Goal: Navigation & Orientation: Understand site structure

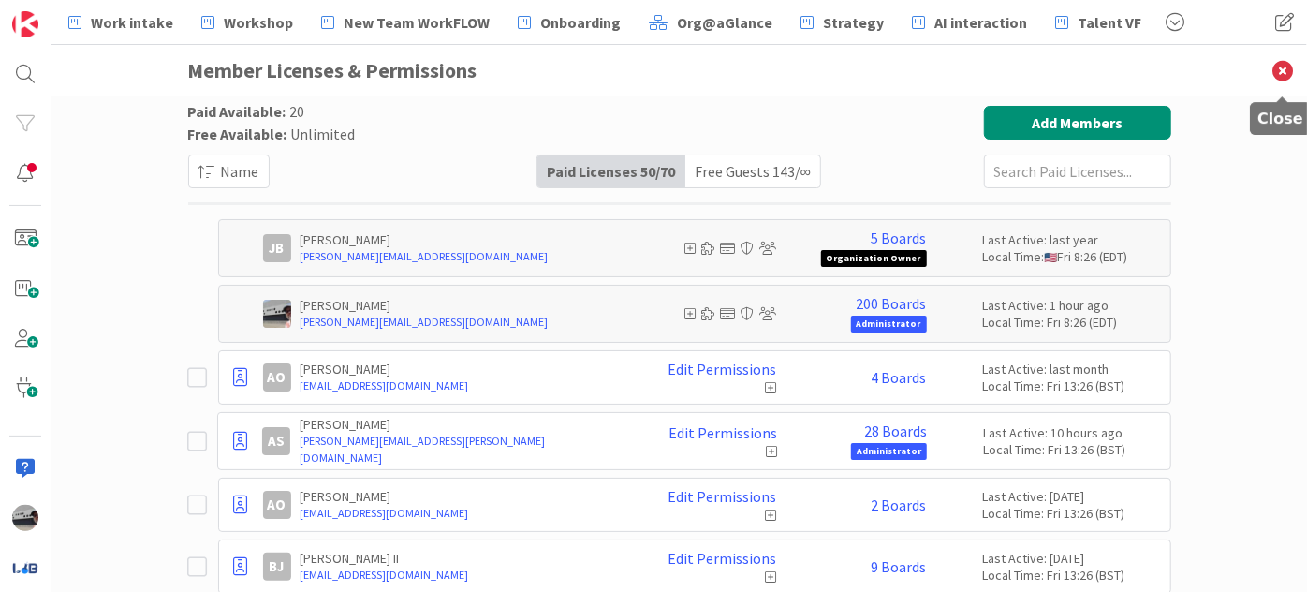
click at [1282, 71] on icon at bounding box center [1282, 70] width 49 height 51
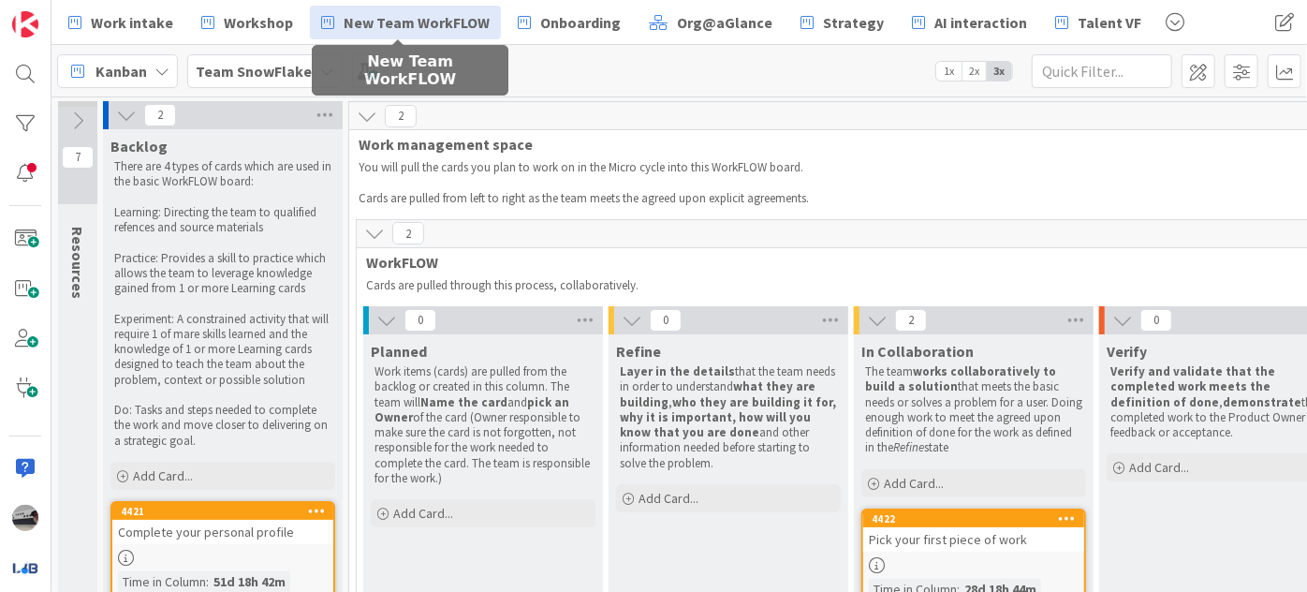
click at [427, 29] on span "New Team WorkFLOW" at bounding box center [417, 22] width 146 height 22
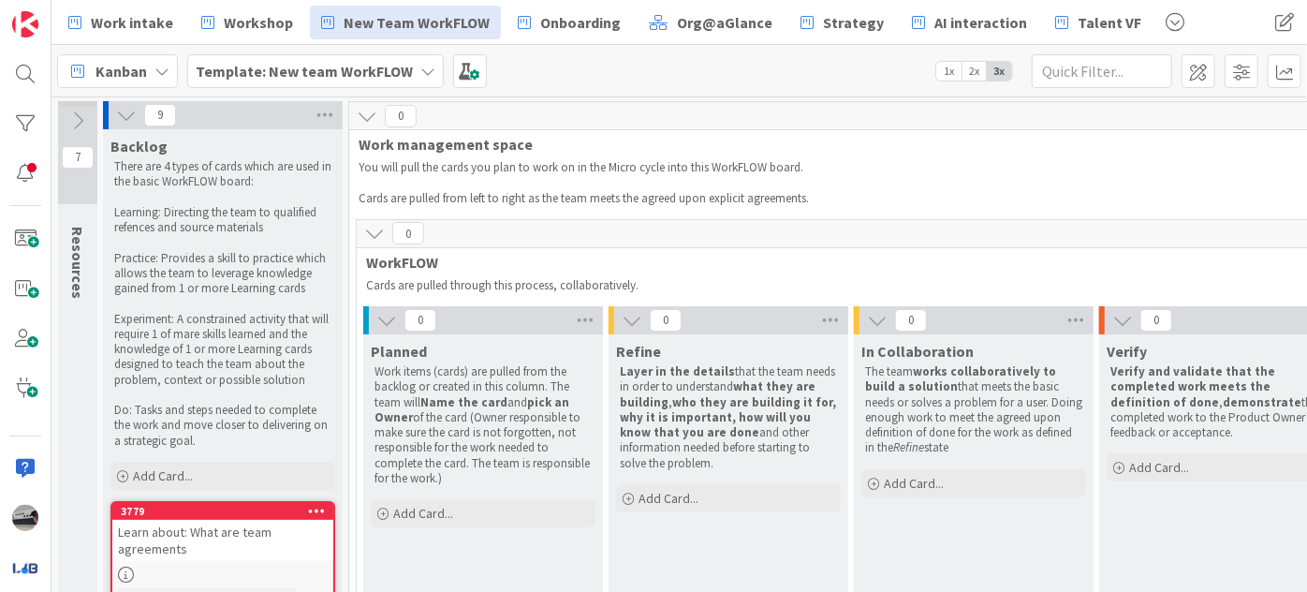
drag, startPoint x: 365, startPoint y: 324, endPoint x: 374, endPoint y: 320, distance: 10.1
click at [368, 321] on div "0" at bounding box center [483, 320] width 240 height 28
click at [374, 320] on button at bounding box center [386, 320] width 24 height 24
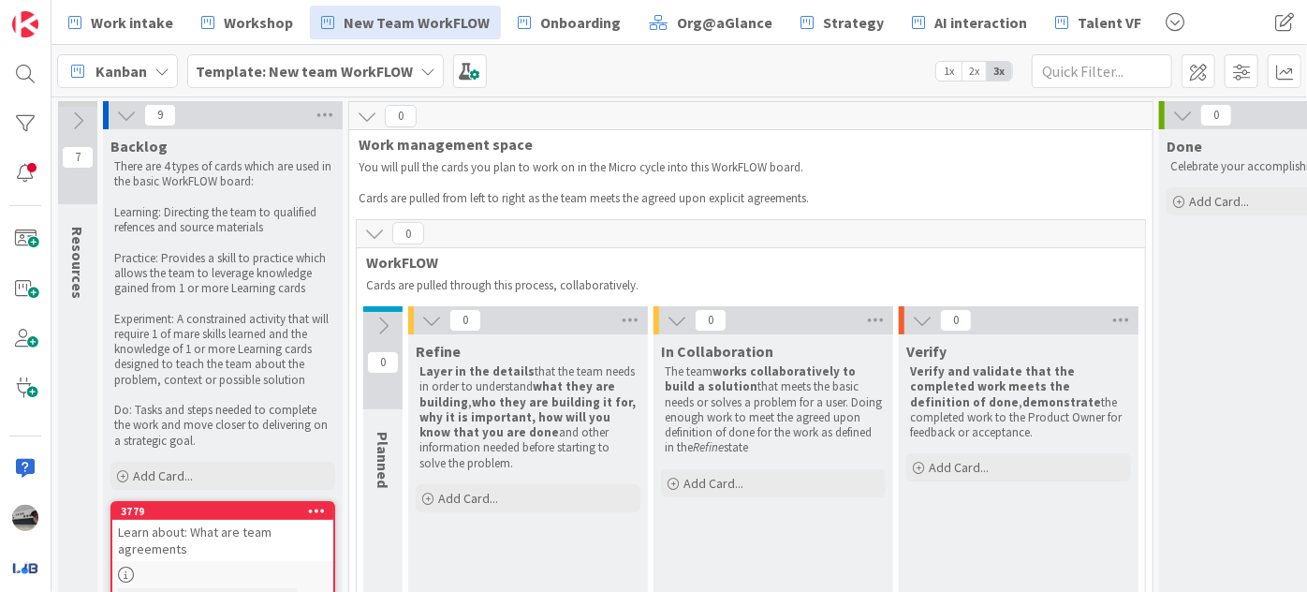
drag, startPoint x: 374, startPoint y: 320, endPoint x: 385, endPoint y: 317, distance: 10.7
click at [385, 317] on icon at bounding box center [383, 325] width 21 height 21
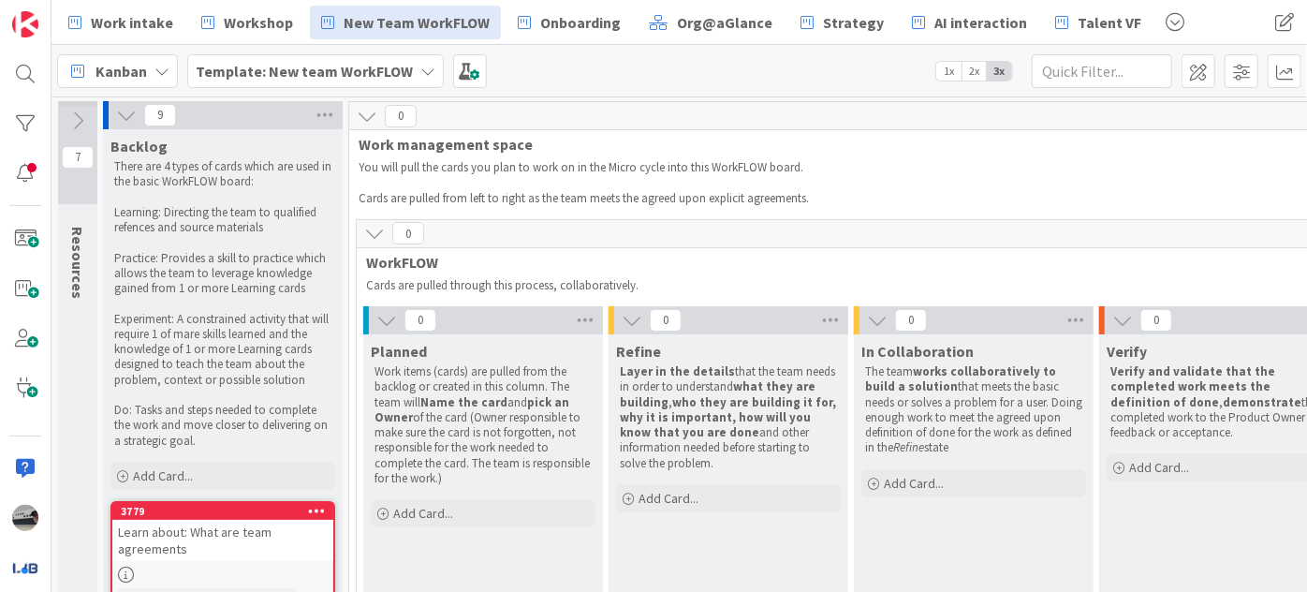
click at [389, 320] on icon at bounding box center [386, 320] width 21 height 21
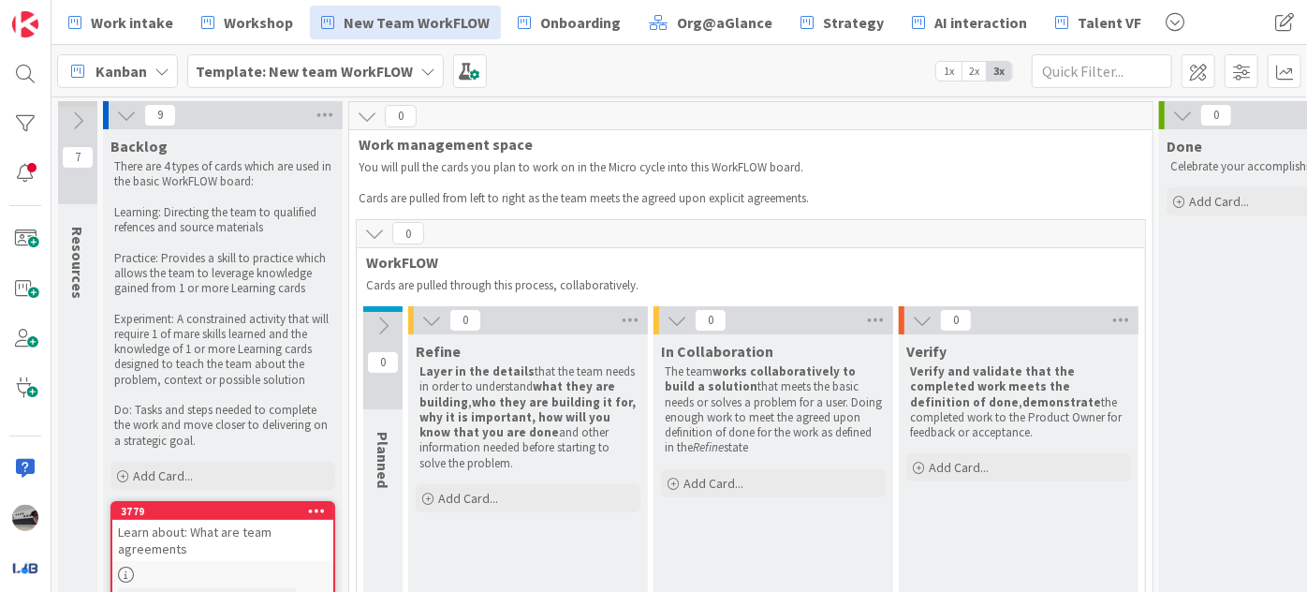
click at [434, 322] on icon at bounding box center [431, 320] width 21 height 21
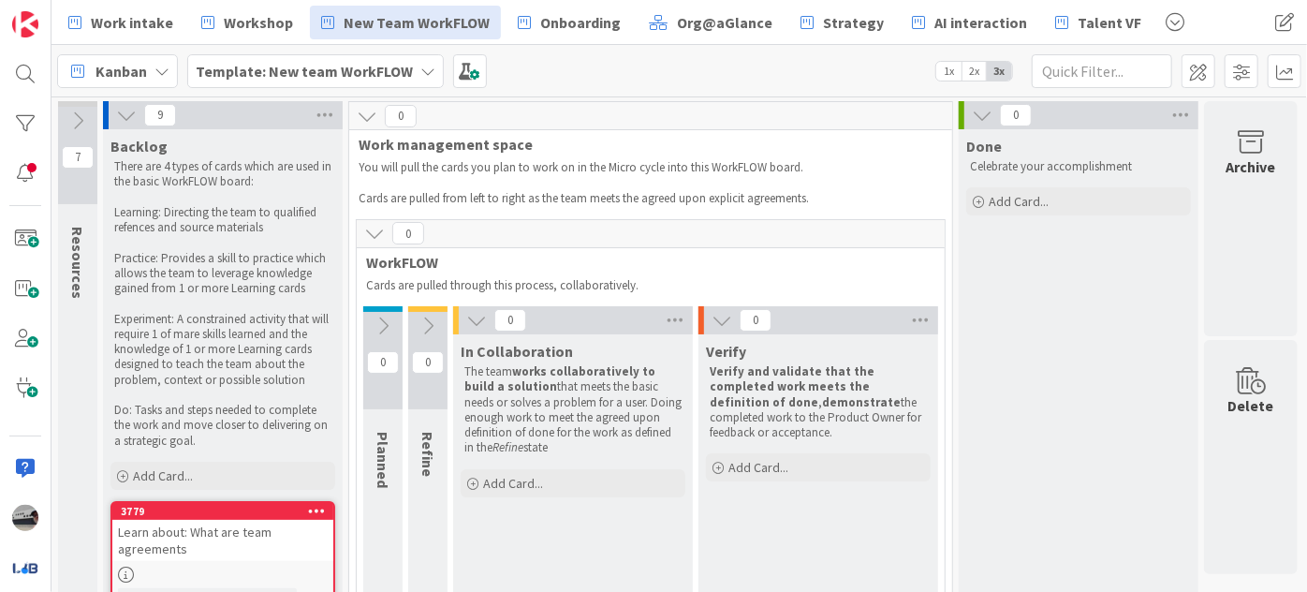
drag, startPoint x: 464, startPoint y: 318, endPoint x: 575, endPoint y: 331, distance: 111.2
click at [466, 318] on button at bounding box center [476, 320] width 24 height 24
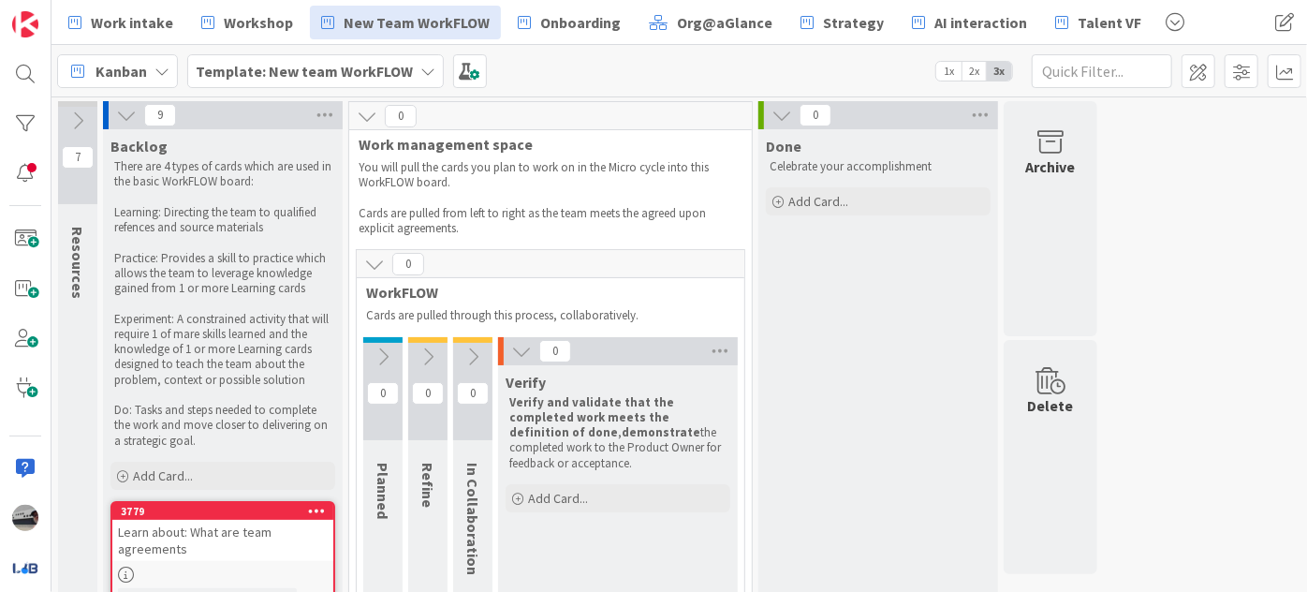
click at [525, 347] on icon at bounding box center [521, 351] width 21 height 21
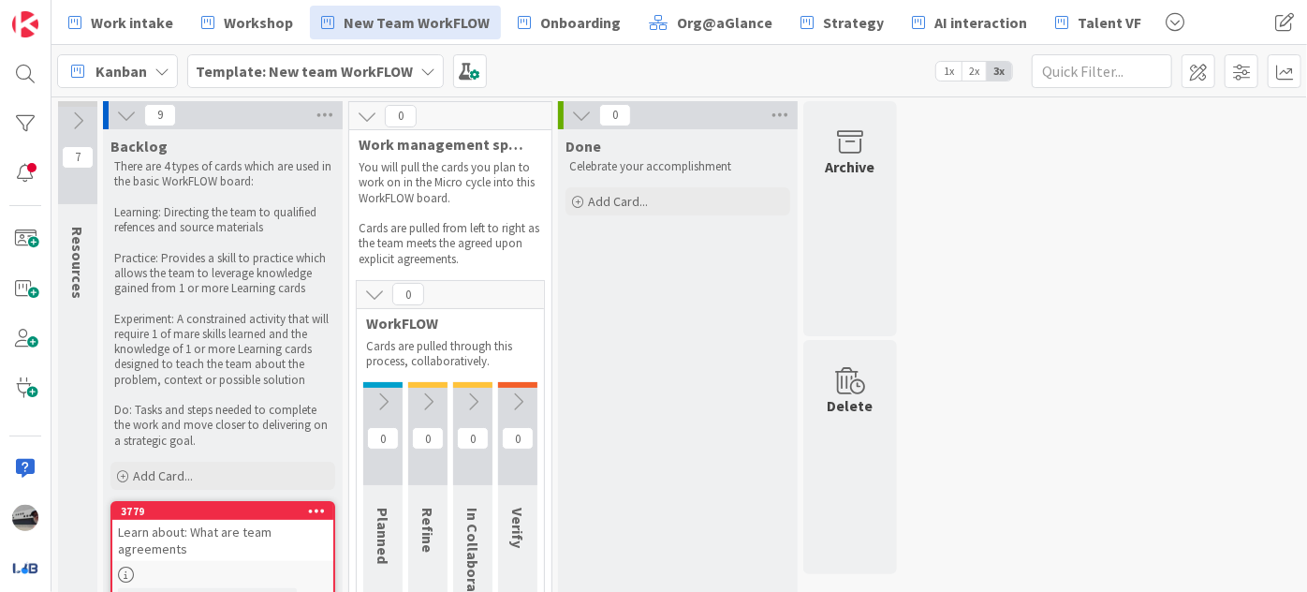
click at [124, 114] on icon at bounding box center [126, 115] width 21 height 21
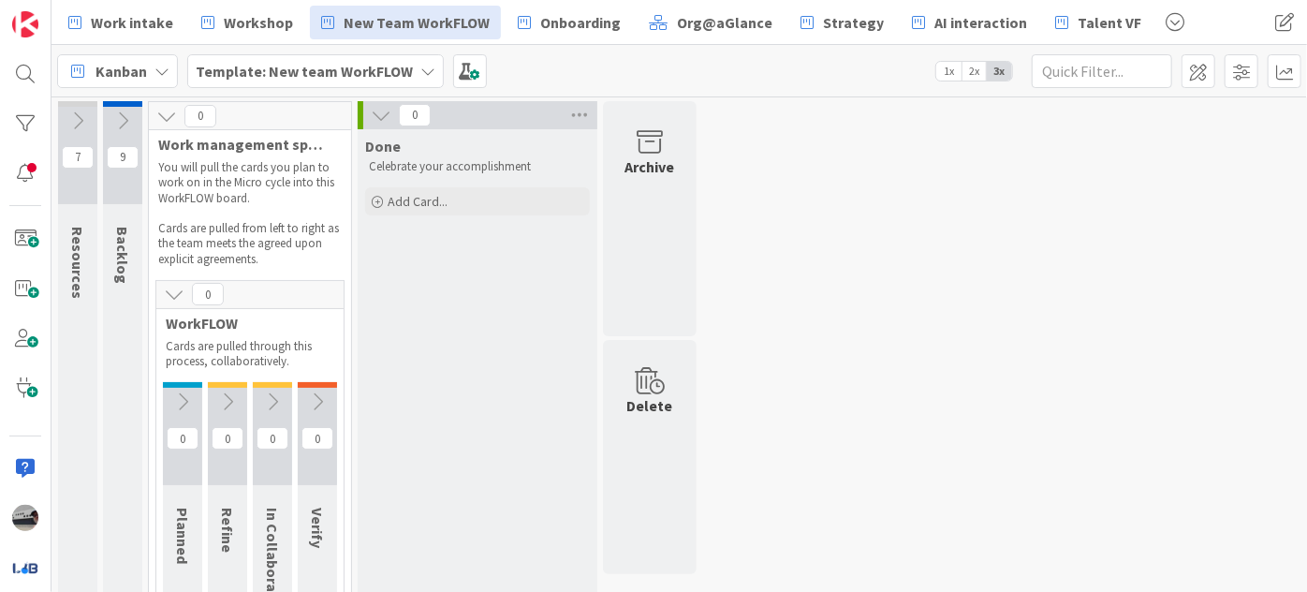
click at [390, 117] on button at bounding box center [381, 115] width 24 height 24
